Goal: Task Accomplishment & Management: Manage account settings

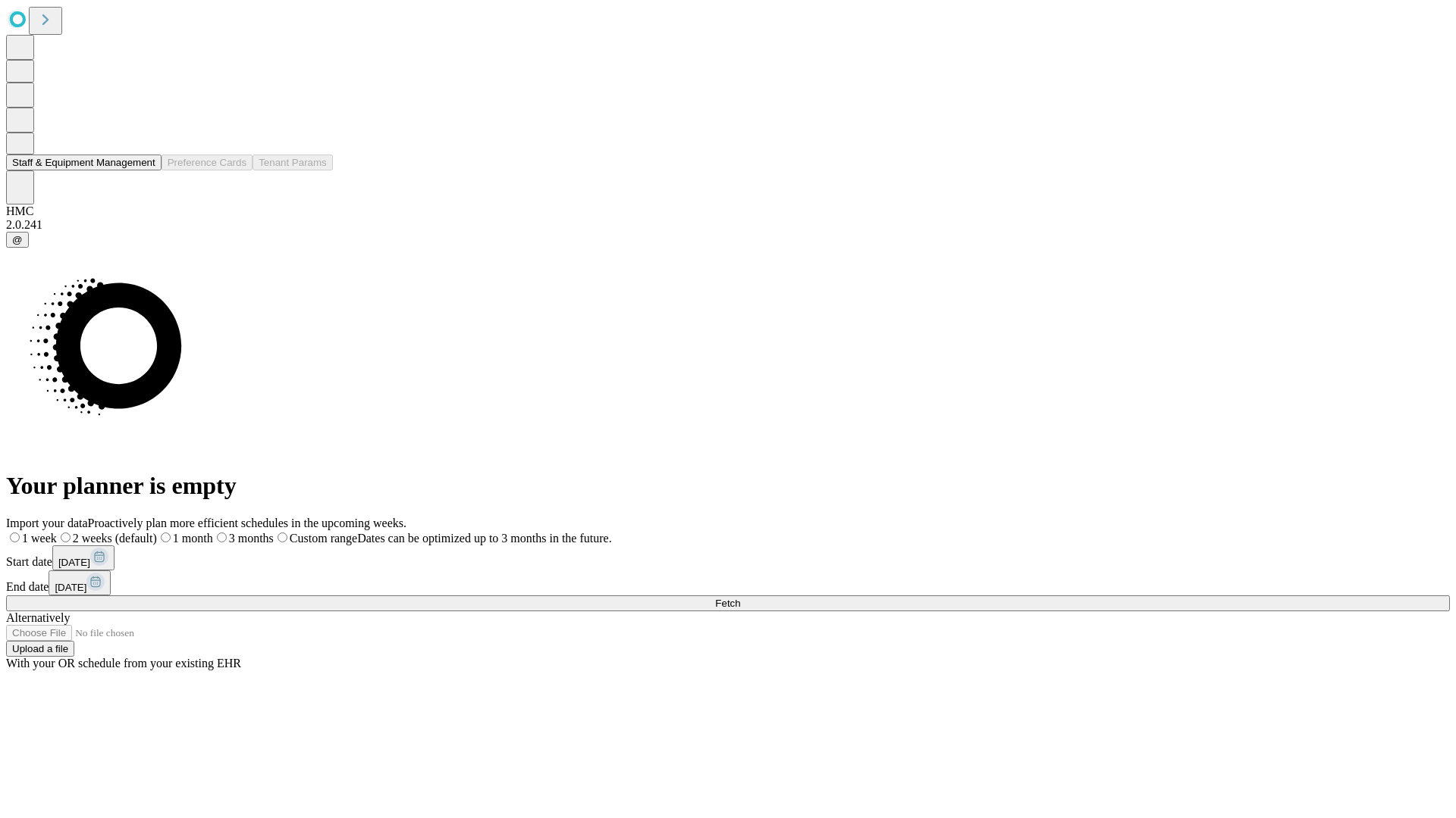
click at [142, 170] on button "Staff & Equipment Management" at bounding box center [83, 163] width 156 height 16
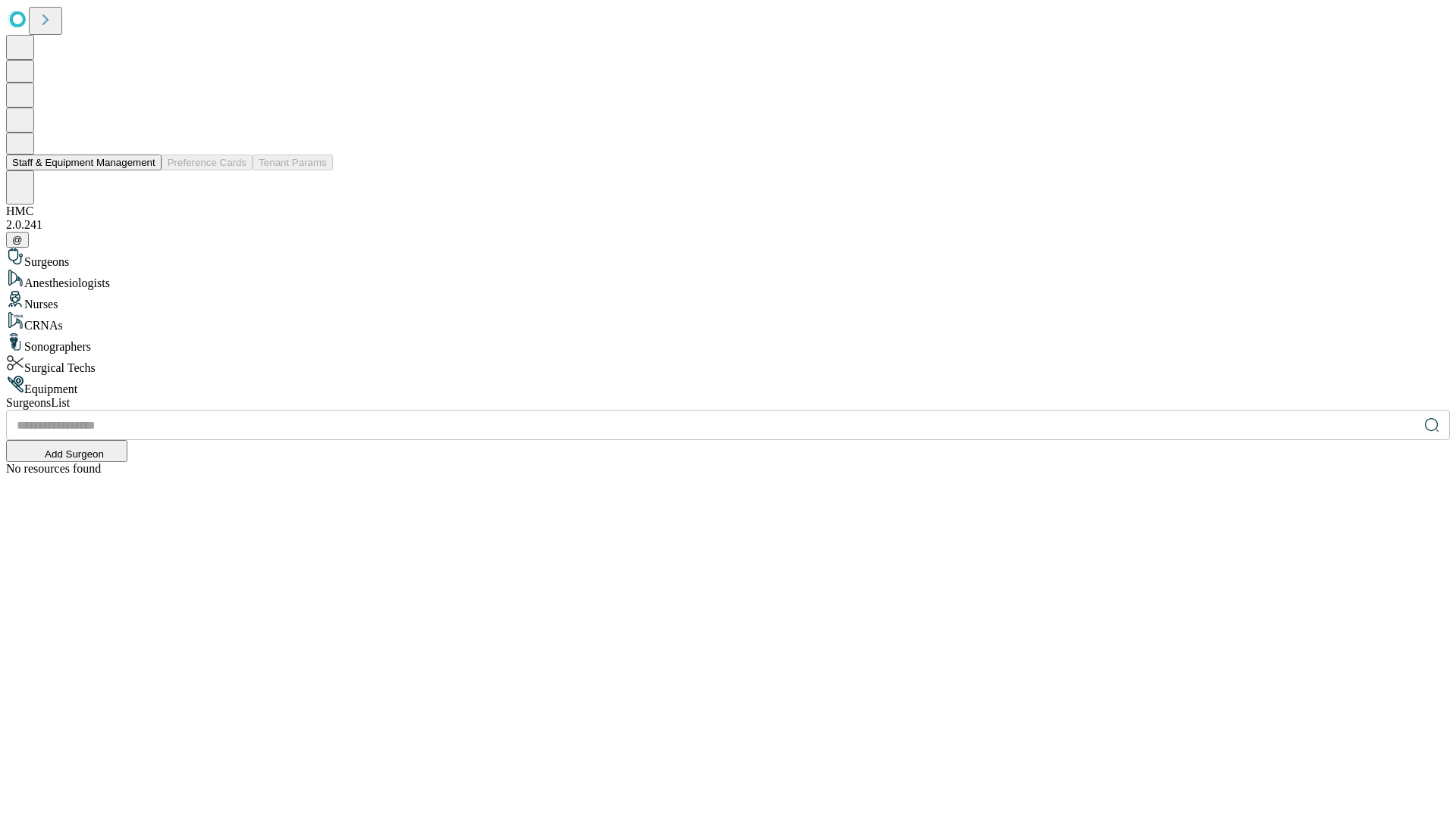
click at [145, 170] on button "Staff & Equipment Management" at bounding box center [83, 163] width 156 height 16
